Goal: Task Accomplishment & Management: Manage account settings

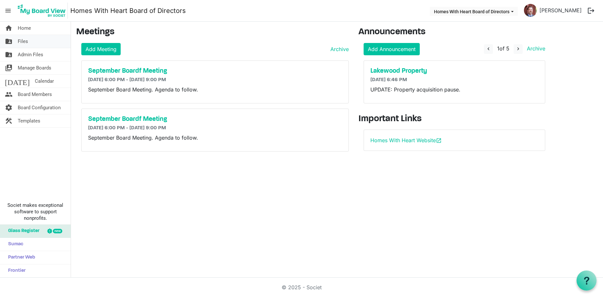
click at [16, 44] on link "folder_shared Files" at bounding box center [35, 41] width 71 height 13
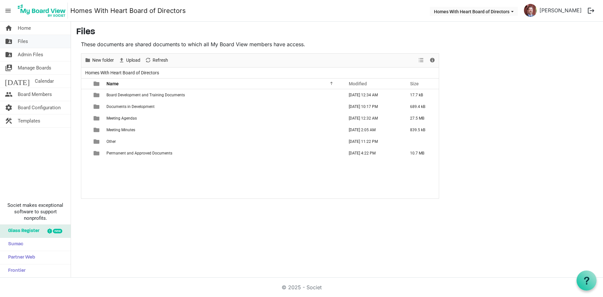
click at [25, 45] on span "Files" at bounding box center [23, 41] width 10 height 13
click at [128, 127] on td "Meeting Minutes" at bounding box center [224, 130] width 238 height 12
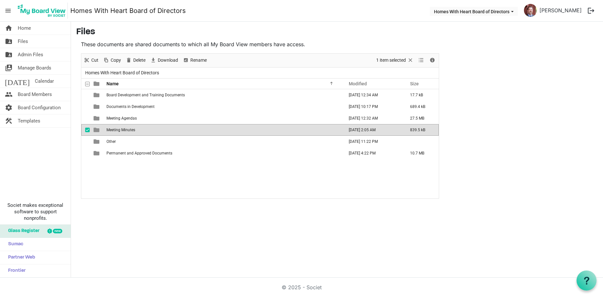
click at [128, 127] on td "Meeting Minutes" at bounding box center [224, 130] width 238 height 12
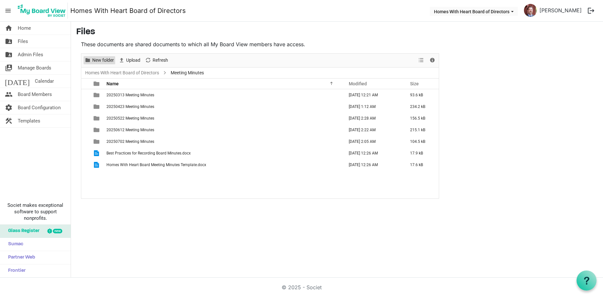
click at [107, 64] on span "New folder" at bounding box center [103, 60] width 23 height 8
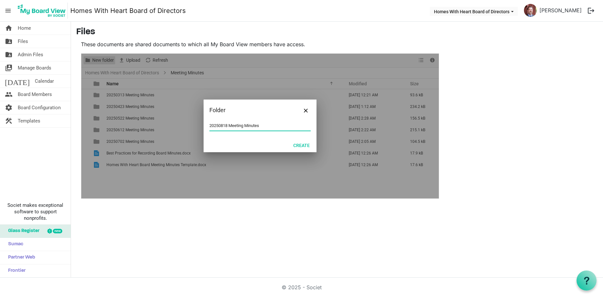
type input "20250818 Meeting Minutes"
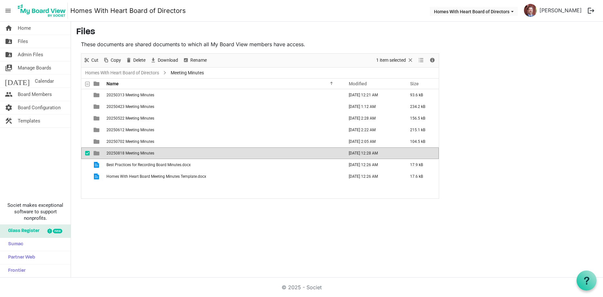
click at [154, 155] on span "20250818 Meeting Minutes" at bounding box center [131, 153] width 48 height 5
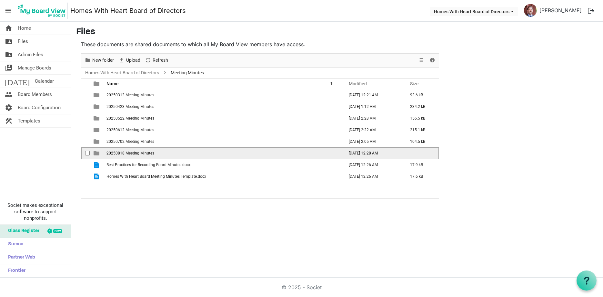
click at [154, 155] on span "20250818 Meeting Minutes" at bounding box center [131, 153] width 48 height 5
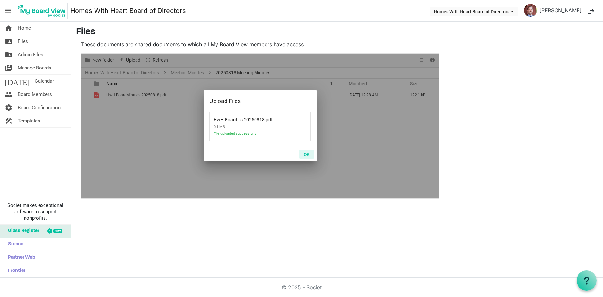
click at [307, 155] on button "OK" at bounding box center [307, 153] width 15 height 9
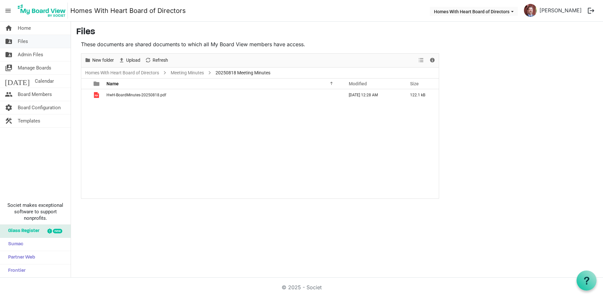
drag, startPoint x: 27, startPoint y: 43, endPoint x: 29, endPoint y: 46, distance: 3.7
click at [27, 43] on span "Files" at bounding box center [23, 41] width 10 height 13
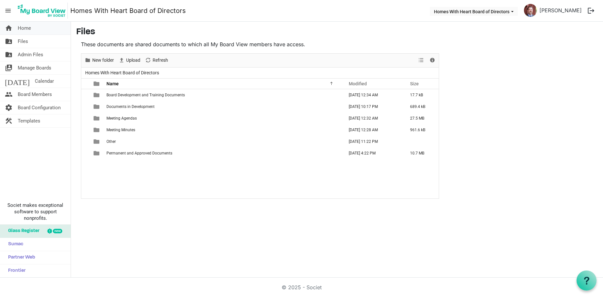
click at [26, 29] on span "Home" at bounding box center [24, 28] width 13 height 13
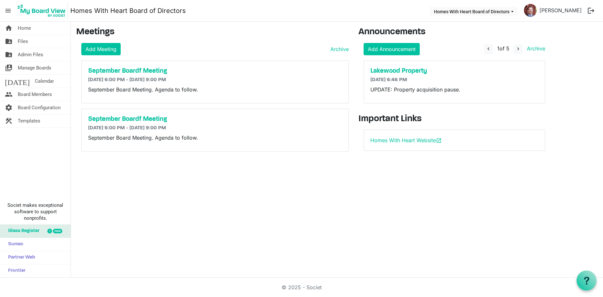
click at [326, 127] on h6 "[DATE] 6:00 PM - [DATE] 9:00 PM" at bounding box center [215, 128] width 254 height 6
click at [339, 117] on h5 "September Boardf Meeting" at bounding box center [215, 119] width 254 height 8
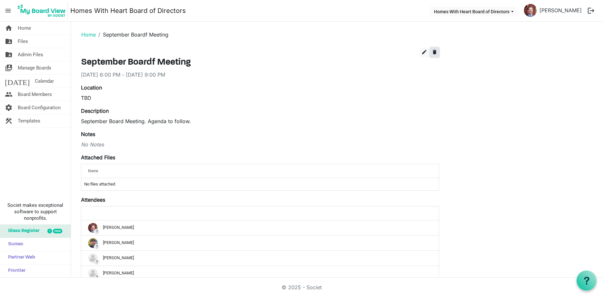
click at [435, 50] on span "delete" at bounding box center [435, 52] width 6 height 6
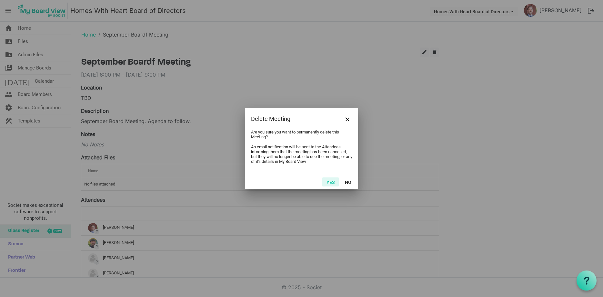
click at [333, 186] on button "Yes" at bounding box center [330, 181] width 16 height 9
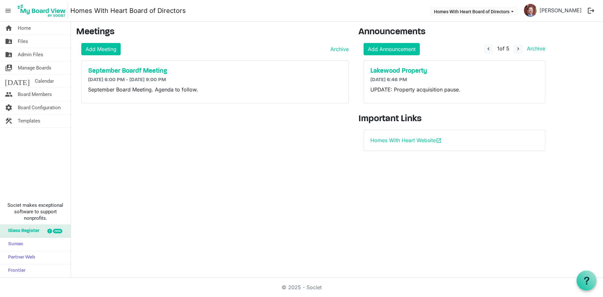
click at [304, 84] on div "September Boardf Meeting 9/9/2025 6:00 PM - 9/9/2025 9:00 PM September Board Me…" at bounding box center [215, 82] width 267 height 42
click at [181, 68] on h5 "September Boardf Meeting" at bounding box center [215, 71] width 254 height 8
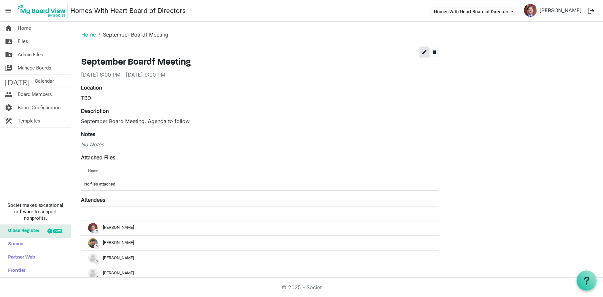
click at [424, 55] on span "edit" at bounding box center [425, 52] width 6 height 6
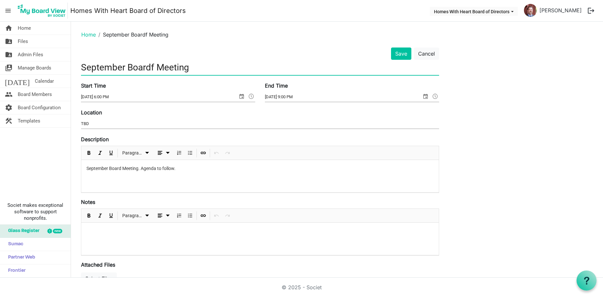
click at [153, 70] on input "September Boardf Meeting" at bounding box center [260, 67] width 358 height 15
type input "September Board Meeting"
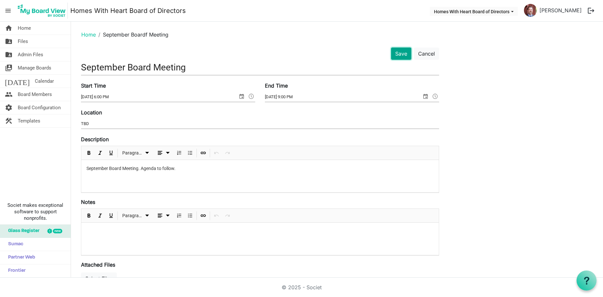
click at [403, 52] on button "Save" at bounding box center [401, 53] width 20 height 12
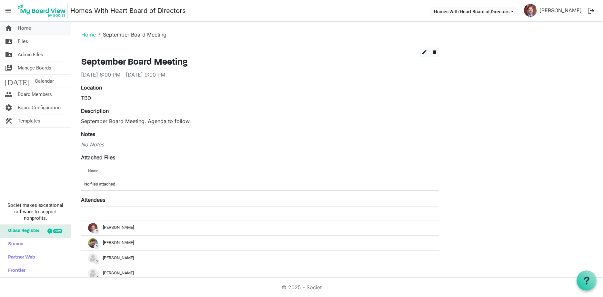
click at [23, 30] on span "Home" at bounding box center [24, 28] width 13 height 13
